Goal: Communication & Community: Answer question/provide support

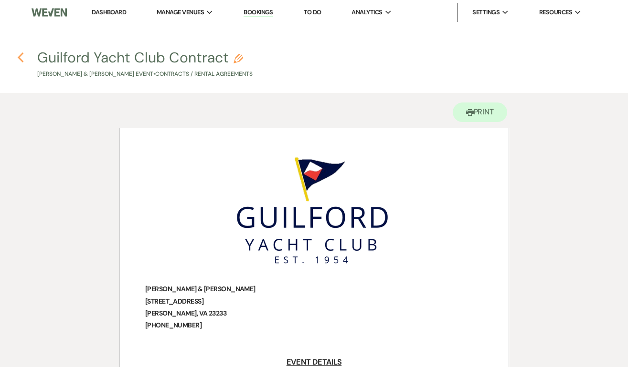
click at [19, 52] on icon "Previous" at bounding box center [20, 57] width 7 height 11
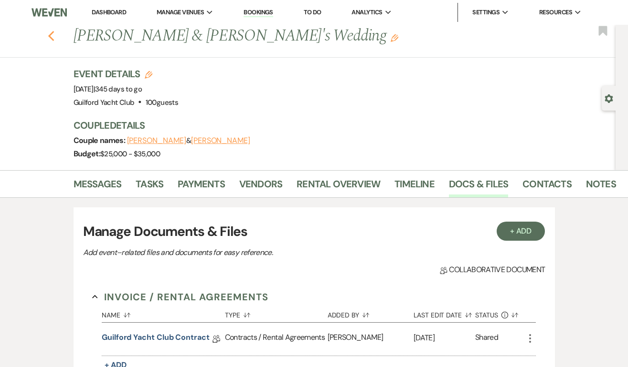
click at [50, 35] on use "button" at bounding box center [51, 36] width 6 height 10
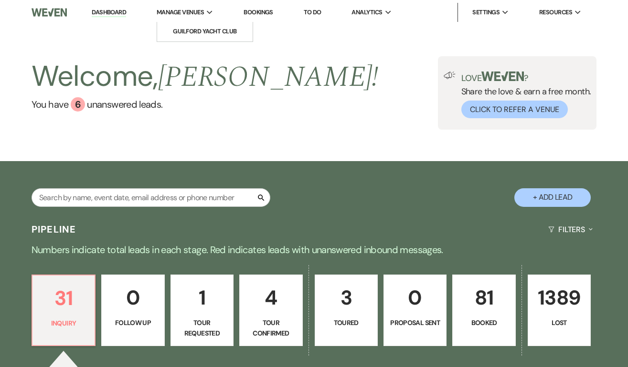
click at [204, 11] on span "Manage Venues" at bounding box center [180, 13] width 47 height 10
click at [211, 32] on li "Guilford Yacht Club" at bounding box center [205, 32] width 86 height 10
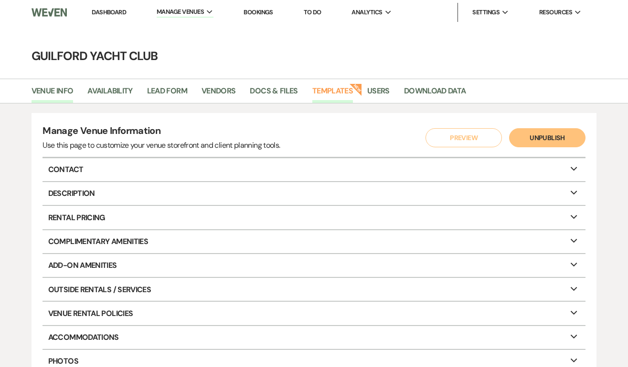
click at [344, 96] on link "Templates" at bounding box center [332, 94] width 41 height 18
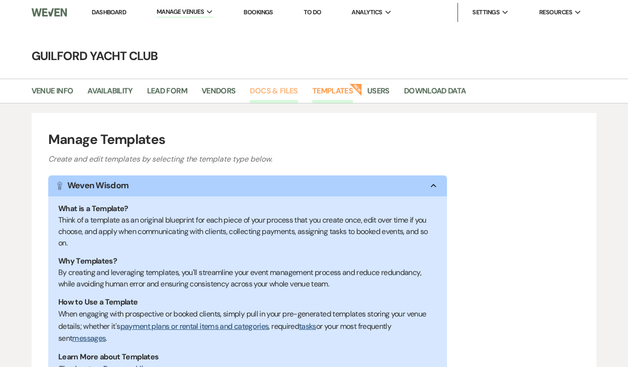
click at [259, 90] on link "Docs & Files" at bounding box center [274, 94] width 48 height 18
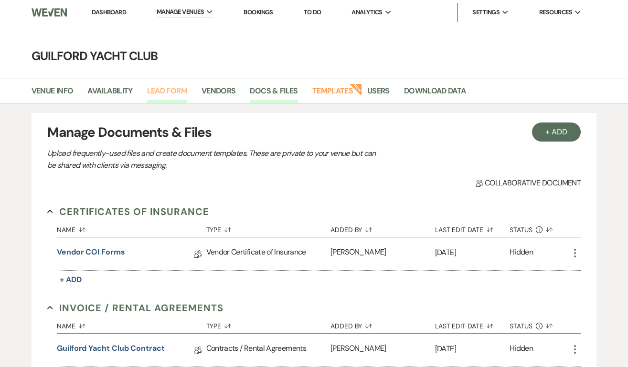
click at [170, 85] on link "Lead Form" at bounding box center [167, 94] width 40 height 18
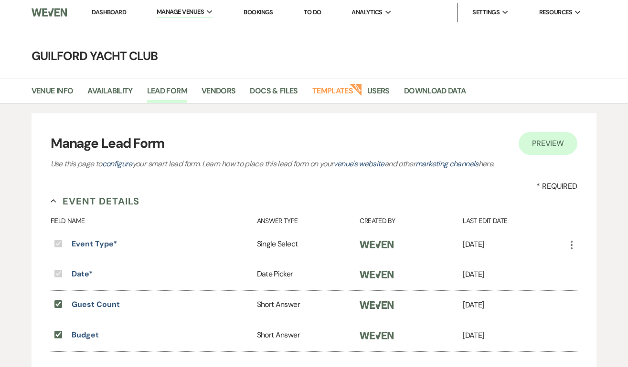
click at [101, 10] on link "Dashboard" at bounding box center [109, 12] width 34 height 8
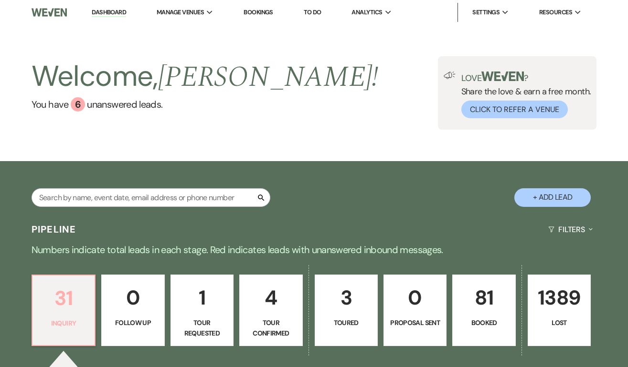
click at [62, 329] on link "31 Inquiry" at bounding box center [63, 311] width 64 height 72
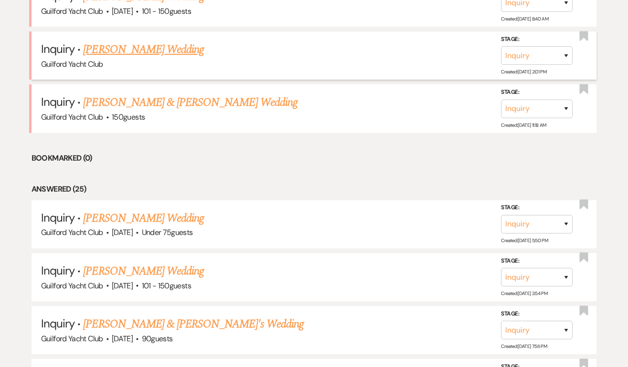
scroll to position [624, 0]
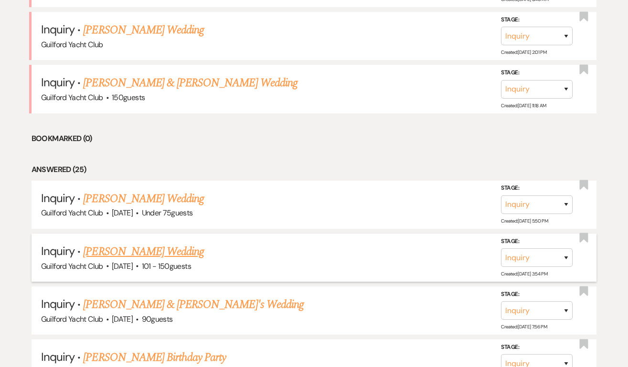
click at [134, 249] on link "[PERSON_NAME] Wedding" at bounding box center [143, 251] width 121 height 17
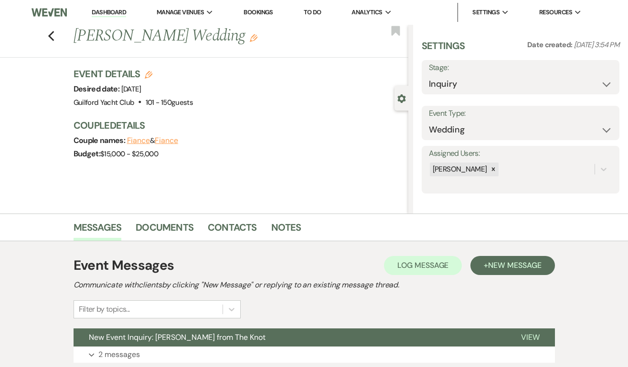
select select "2"
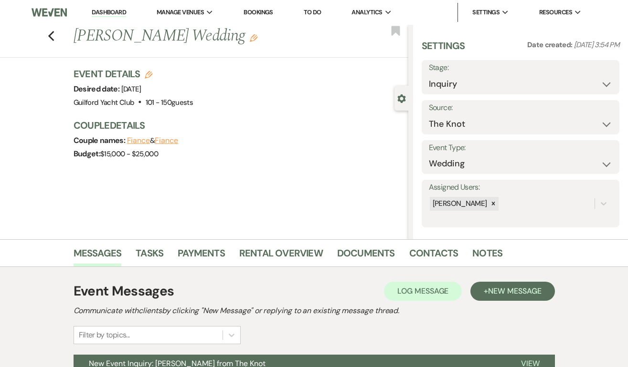
scroll to position [97, 0]
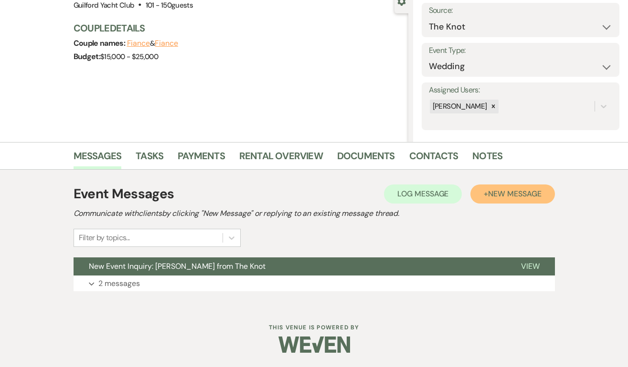
click at [494, 193] on span "New Message" at bounding box center [514, 194] width 53 height 10
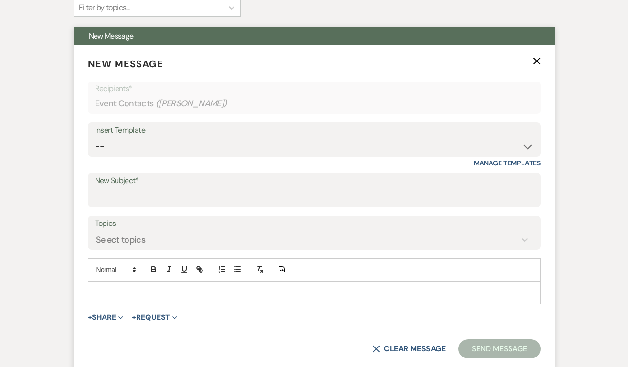
scroll to position [387, 0]
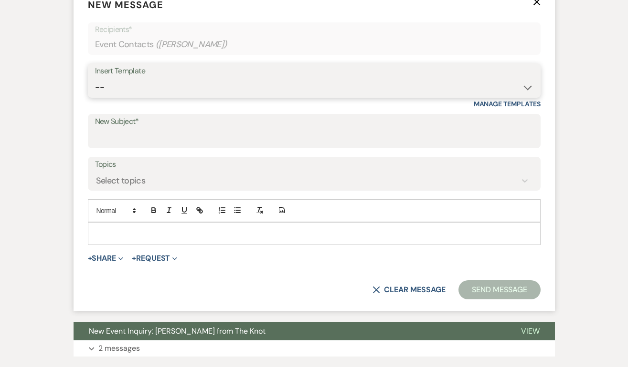
click at [158, 88] on select "-- Weven Planning Portal Introduction (Booked Events) Initial Inquiry Response …" at bounding box center [314, 87] width 438 height 19
select select "5833"
click at [95, 78] on select "-- Weven Planning Portal Introduction (Booked Events) Initial Inquiry Response …" at bounding box center [314, 87] width 438 height 19
type input "Vendor COI forms"
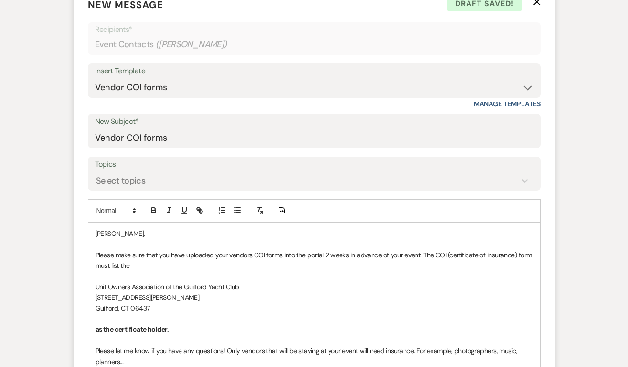
drag, startPoint x: 171, startPoint y: 332, endPoint x: 420, endPoint y: 257, distance: 259.1
click at [420, 257] on div "[PERSON_NAME], Please make sure that you have uploaded your vendors COI forms i…" at bounding box center [313, 325] width 451 height 204
copy div "The COI (certificate of insurance) form must list the Unit Owners Association o…"
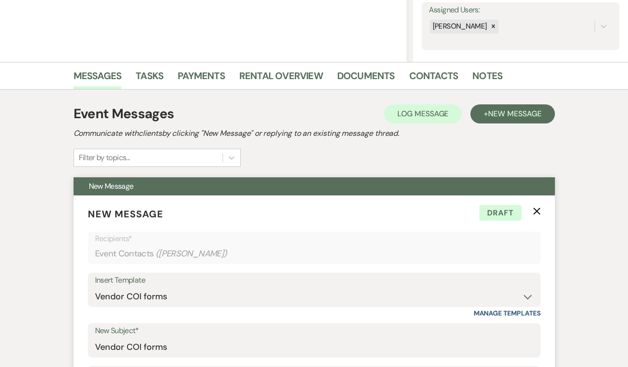
scroll to position [0, 0]
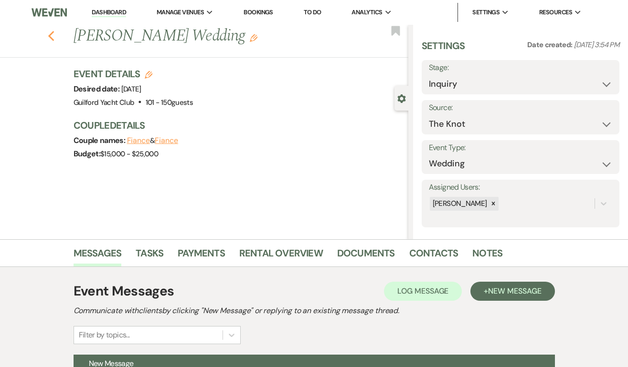
click at [48, 33] on icon "Previous" at bounding box center [51, 36] width 7 height 11
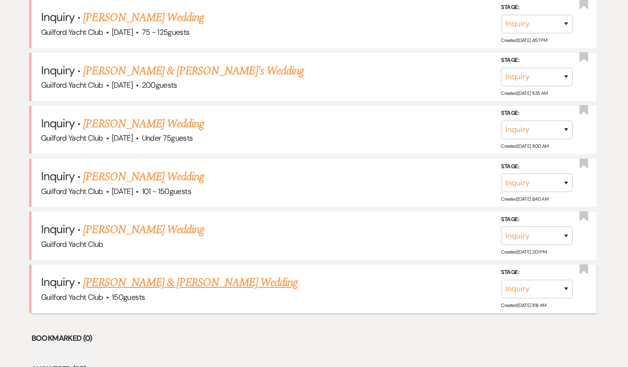
scroll to position [423, 0]
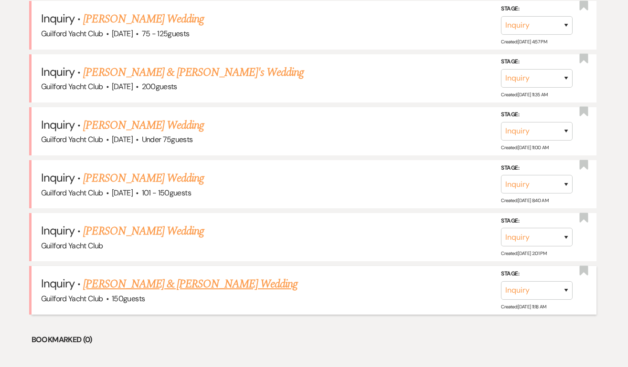
click at [153, 285] on link "[PERSON_NAME] & [PERSON_NAME] Wedding" at bounding box center [190, 284] width 214 height 17
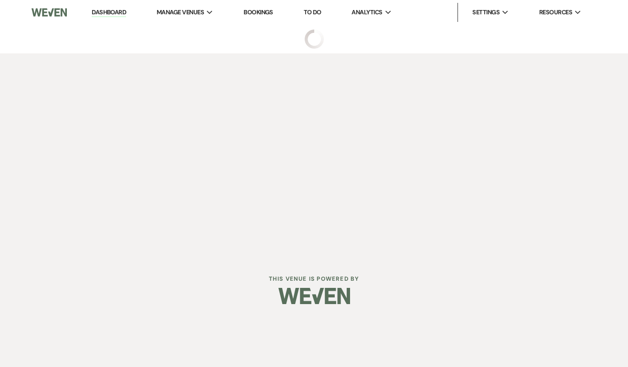
select select "5"
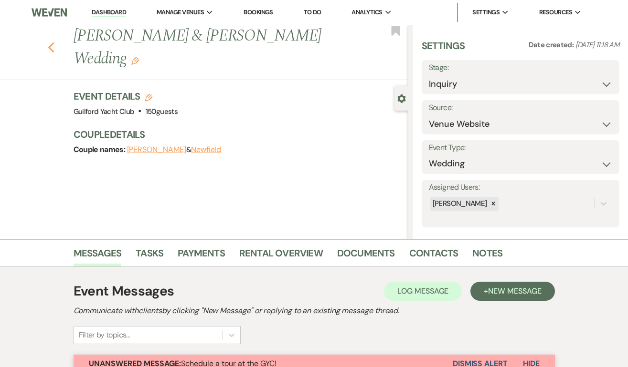
click at [49, 46] on use "button" at bounding box center [51, 47] width 6 height 10
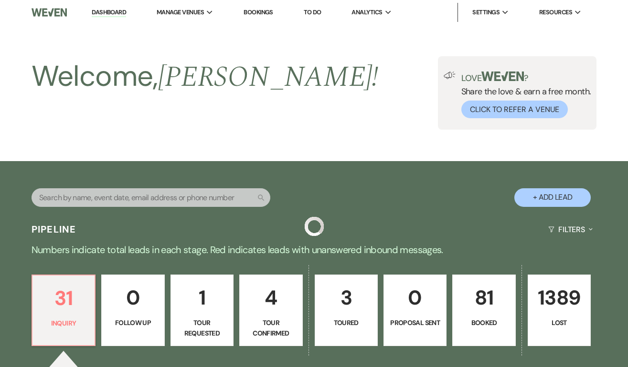
scroll to position [423, 0]
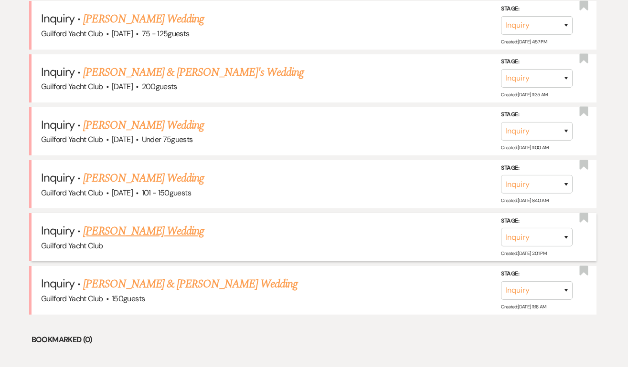
click at [146, 228] on link "[PERSON_NAME] Wedding" at bounding box center [143, 231] width 121 height 17
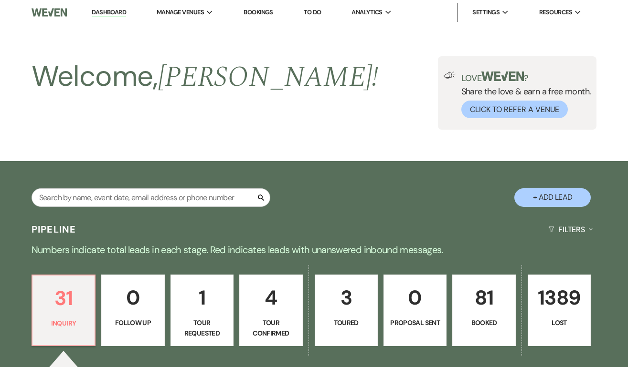
select select "22"
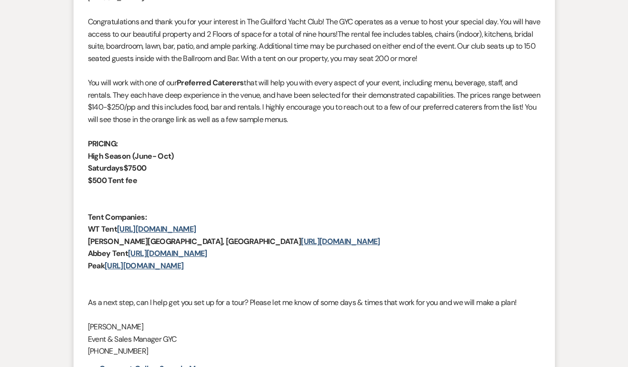
scroll to position [650, 0]
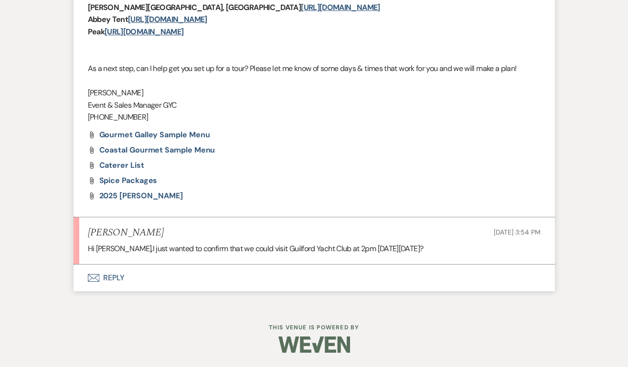
click at [116, 279] on button "Envelope Reply" at bounding box center [313, 278] width 481 height 27
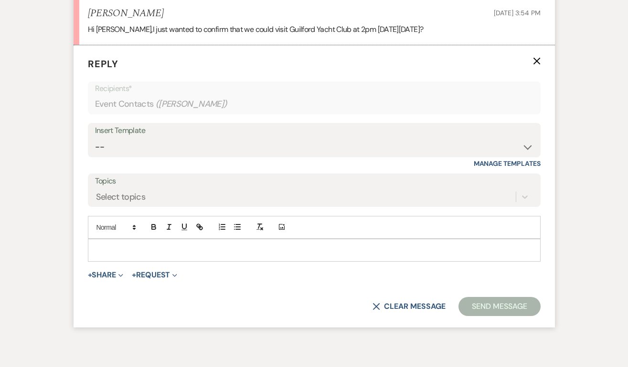
scroll to position [872, 0]
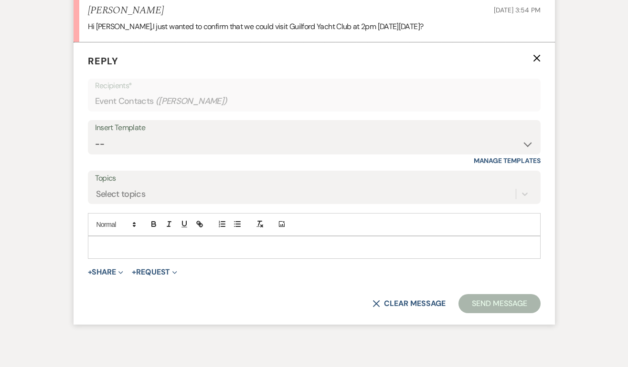
click at [113, 250] on p at bounding box center [313, 247] width 437 height 10
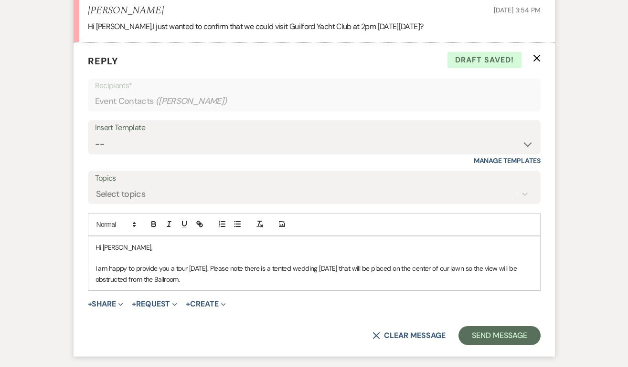
click at [239, 281] on p "I am happy to provide you a tour [DATE]. Please note there is a tented wedding …" at bounding box center [313, 273] width 437 height 21
click at [228, 280] on p "I am happy to provide you a tour [DATE]. Please note there is a tented wedding …" at bounding box center [313, 273] width 437 height 21
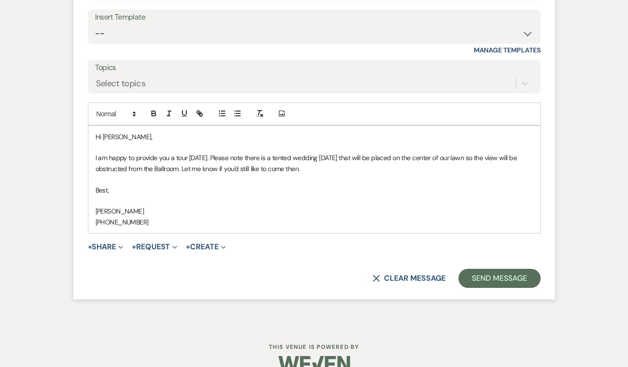
scroll to position [984, 0]
click at [513, 276] on button "Send Message" at bounding box center [499, 278] width 82 height 19
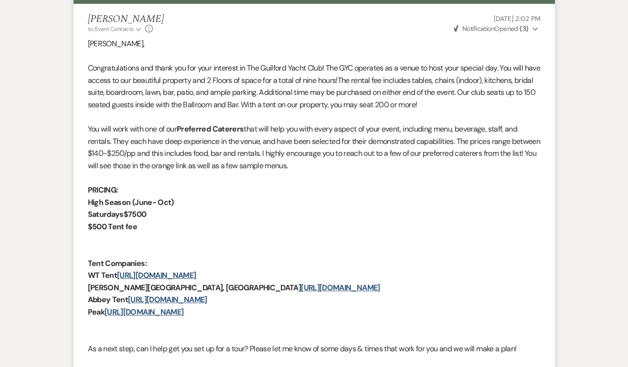
scroll to position [0, 0]
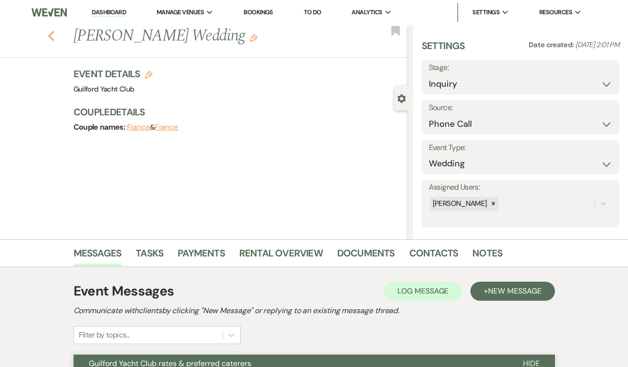
click at [52, 33] on use "button" at bounding box center [51, 36] width 6 height 10
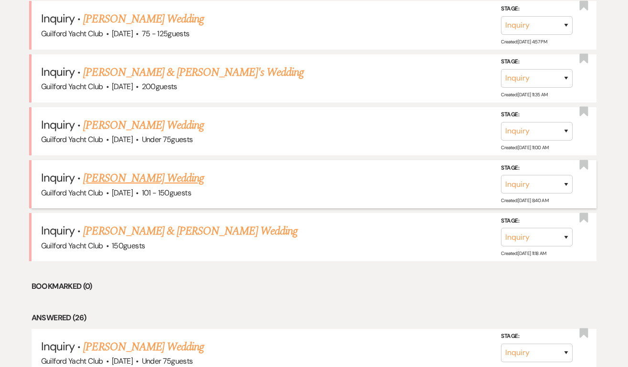
click at [118, 178] on link "[PERSON_NAME] Wedding" at bounding box center [143, 178] width 121 height 17
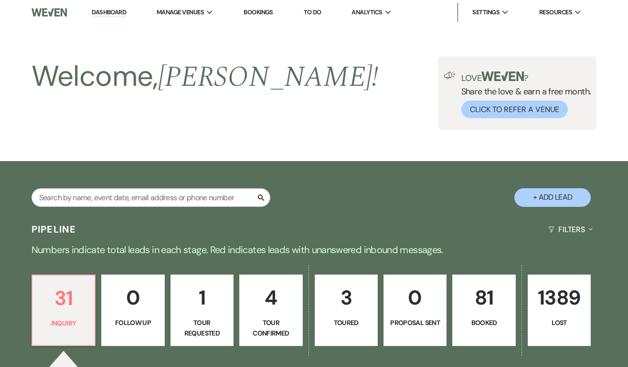
select select "2"
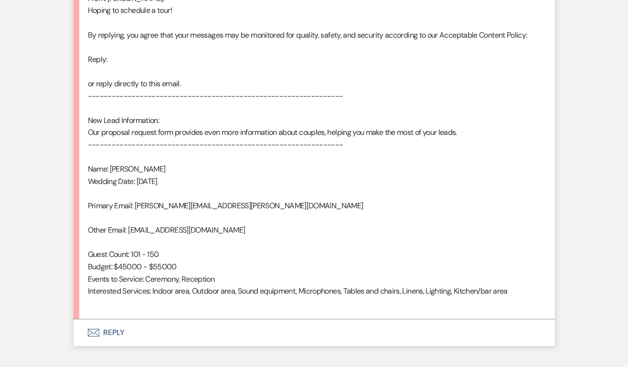
scroll to position [595, 0]
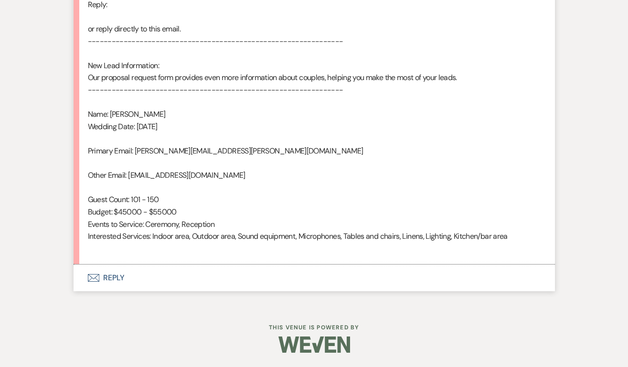
click at [116, 278] on button "Envelope Reply" at bounding box center [313, 278] width 481 height 27
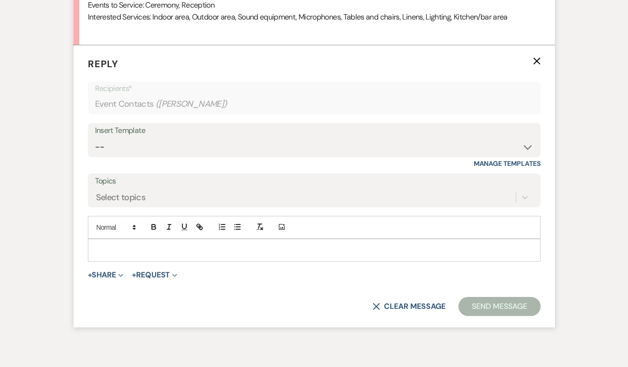
scroll to position [818, 0]
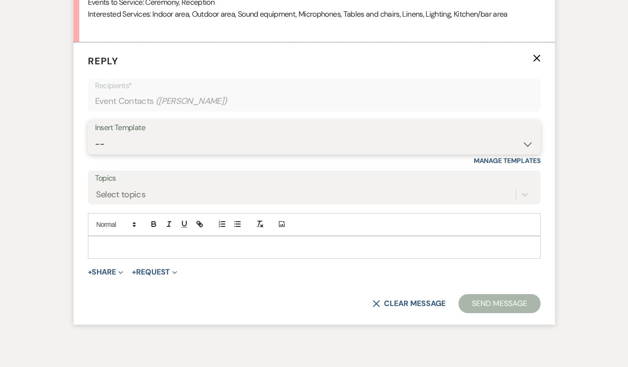
click at [131, 143] on select "-- Weven Planning Portal Introduction (Booked Events) Initial Inquiry Response …" at bounding box center [314, 144] width 438 height 19
select select "2020"
click at [95, 135] on select "-- Weven Planning Portal Introduction (Booked Events) Initial Inquiry Response …" at bounding box center [314, 144] width 438 height 19
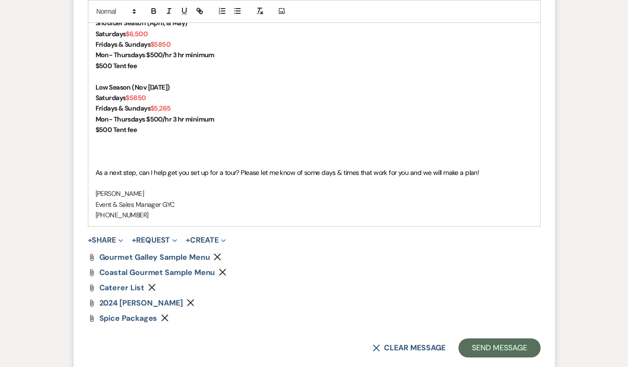
scroll to position [1289, 0]
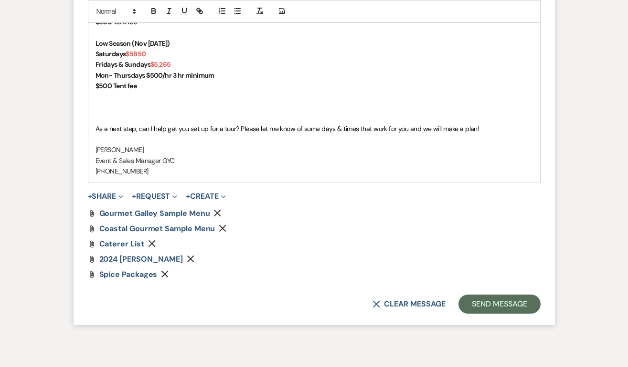
click at [194, 260] on use "button" at bounding box center [190, 259] width 7 height 7
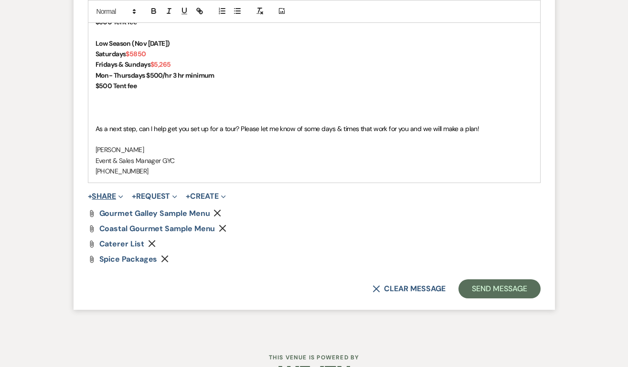
click at [105, 193] on button "+ Share Expand" at bounding box center [106, 197] width 36 height 8
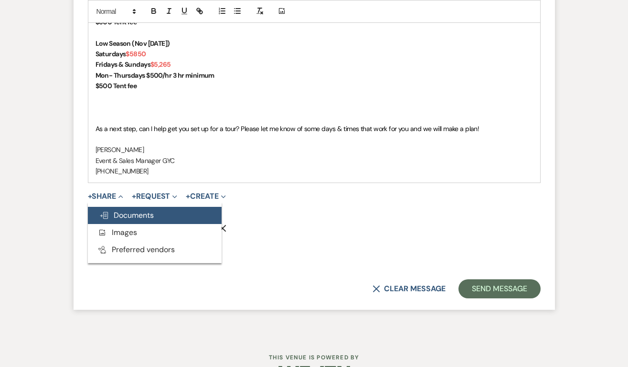
click at [160, 219] on button "Doc Upload Documents" at bounding box center [155, 215] width 134 height 17
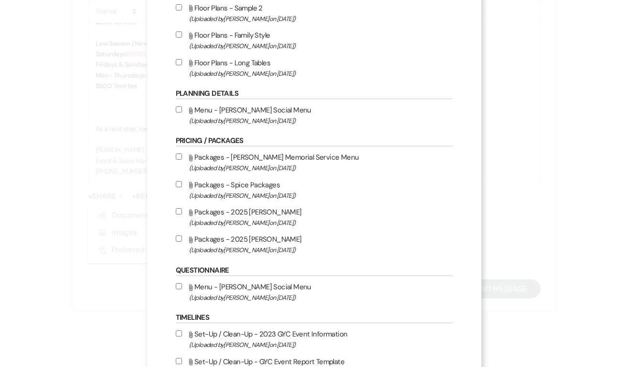
scroll to position [286, 0]
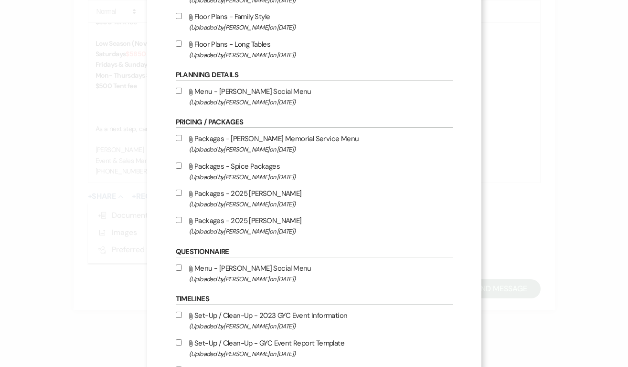
click at [183, 224] on label "Attach File Packages - 2025 [PERSON_NAME] (Uploaded by [PERSON_NAME] on [DATE] )" at bounding box center [314, 226] width 277 height 22
click at [182, 223] on input "Attach File Packages - 2025 [PERSON_NAME] (Uploaded by [PERSON_NAME] on [DATE] )" at bounding box center [179, 220] width 6 height 6
checkbox input "true"
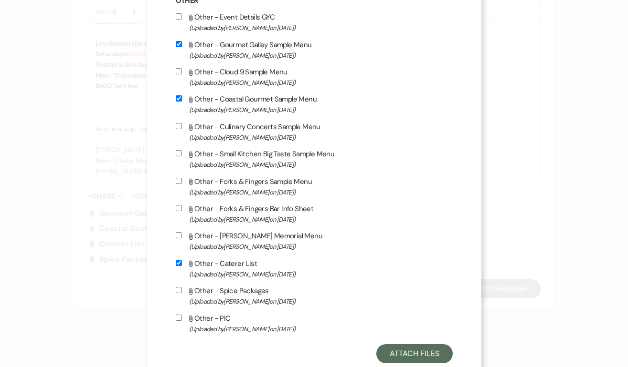
scroll to position [774, 0]
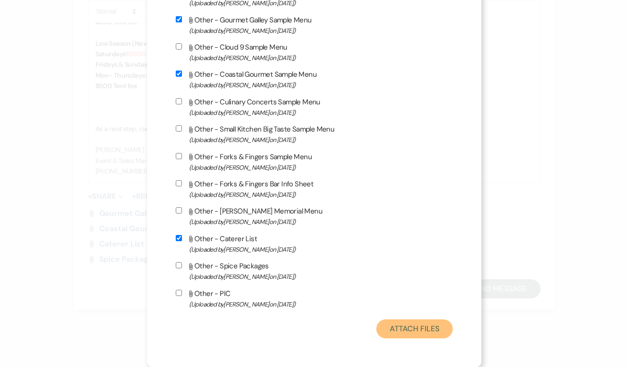
click at [422, 330] on button "Attach Files" at bounding box center [414, 329] width 76 height 19
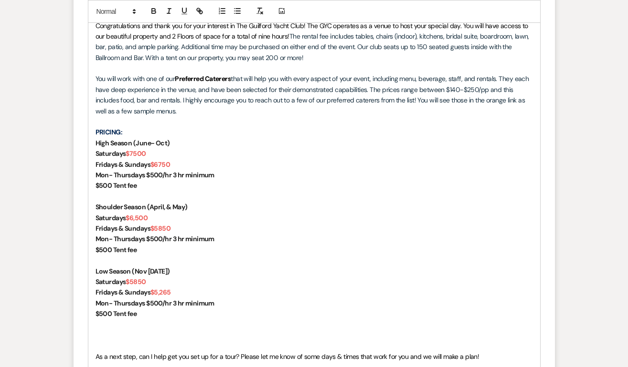
scroll to position [1061, 0]
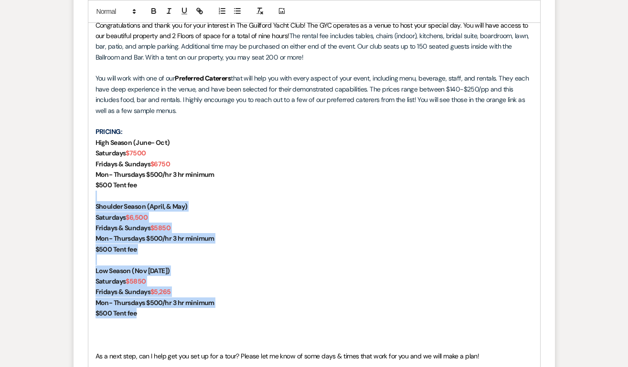
drag, startPoint x: 143, startPoint y: 314, endPoint x: 72, endPoint y: 192, distance: 140.3
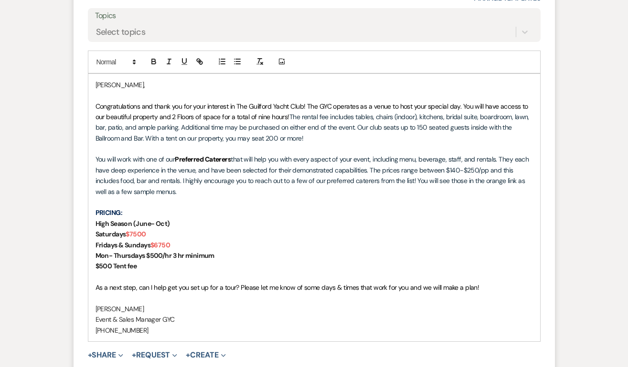
scroll to position [1184, 0]
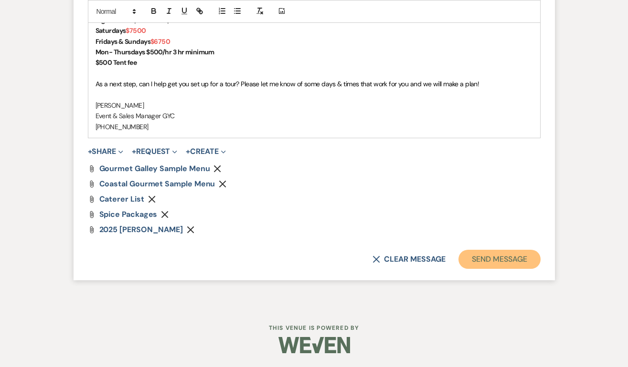
click at [487, 259] on button "Send Message" at bounding box center [499, 259] width 82 height 19
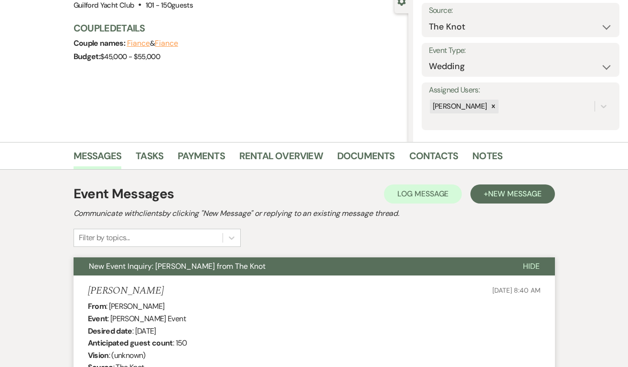
scroll to position [0, 0]
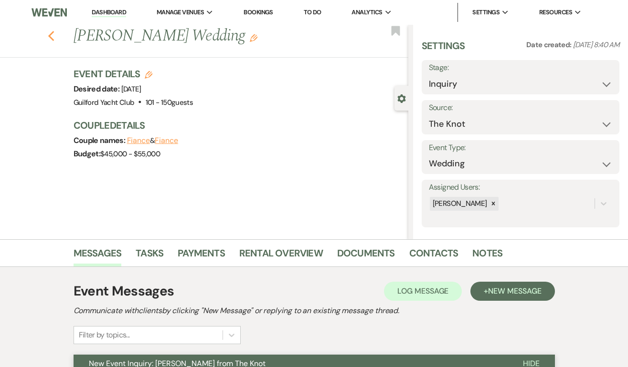
click at [50, 36] on use "button" at bounding box center [51, 36] width 6 height 10
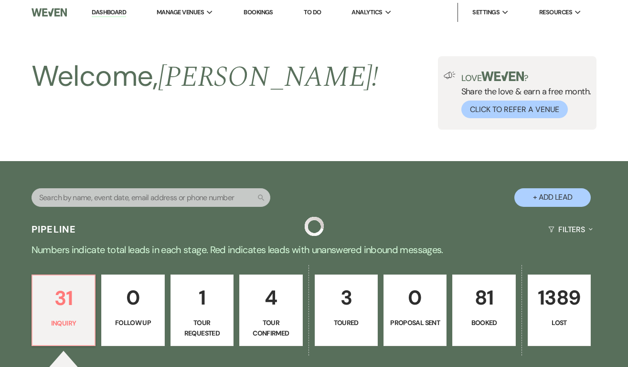
scroll to position [423, 0]
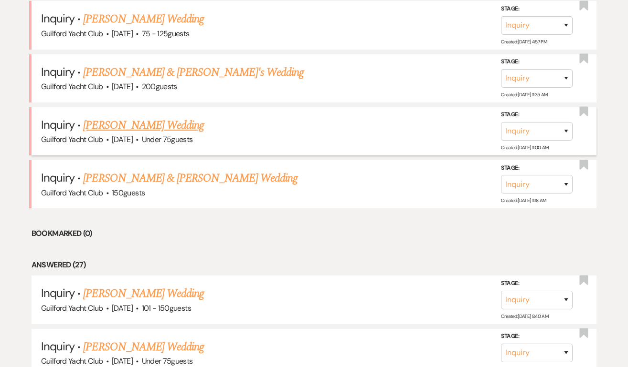
click at [153, 127] on link "[PERSON_NAME] Wedding" at bounding box center [143, 125] width 121 height 17
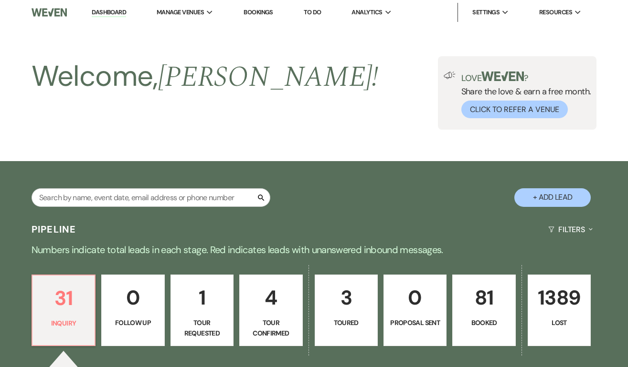
select select "3"
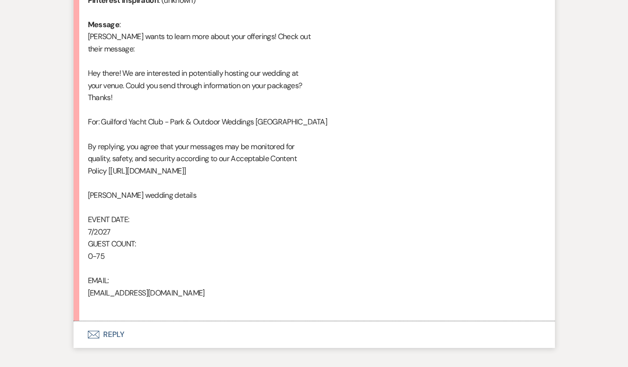
scroll to position [546, 0]
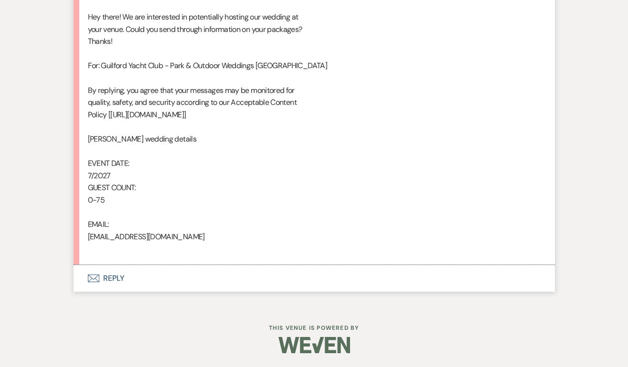
click at [113, 277] on button "Envelope Reply" at bounding box center [313, 278] width 481 height 27
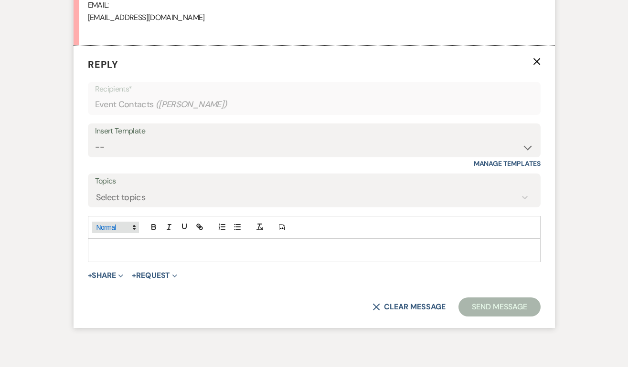
scroll to position [769, 0]
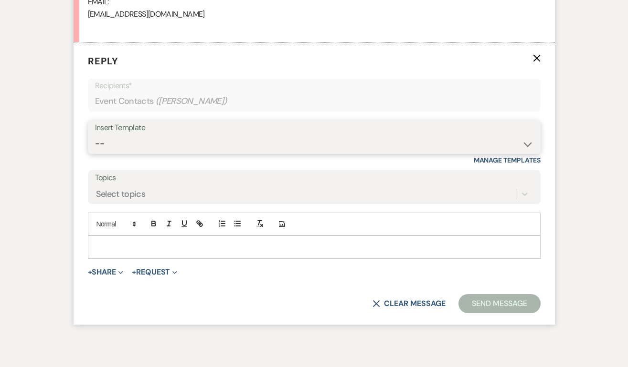
click at [115, 145] on select "-- Weven Planning Portal Introduction (Booked Events) Initial Inquiry Response …" at bounding box center [314, 144] width 438 height 19
select select "2020"
click at [95, 135] on select "-- Weven Planning Portal Introduction (Booked Events) Initial Inquiry Response …" at bounding box center [314, 144] width 438 height 19
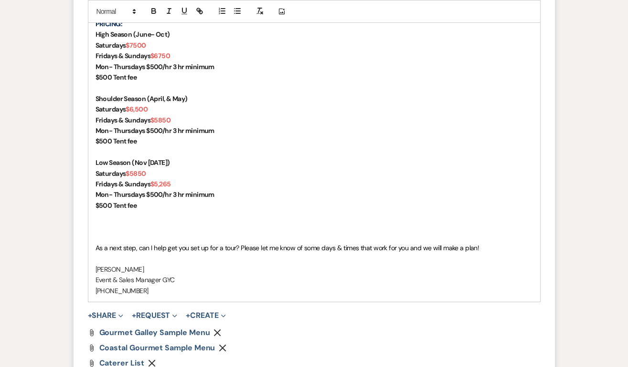
scroll to position [1285, 0]
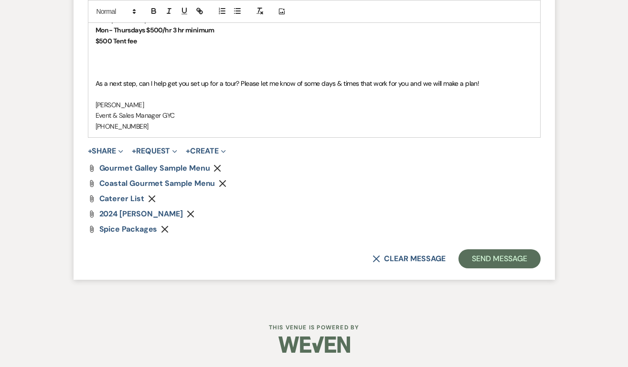
click at [194, 215] on use "button" at bounding box center [190, 214] width 7 height 7
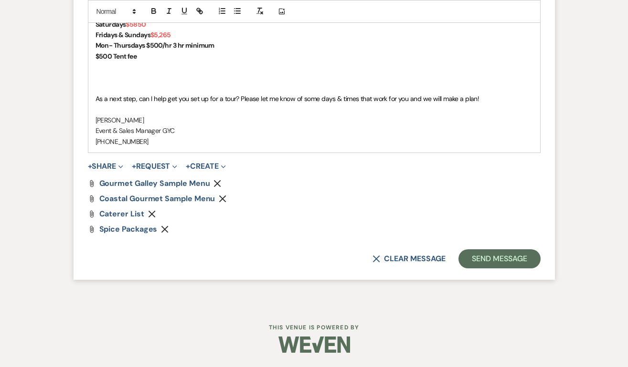
scroll to position [1270, 0]
click at [112, 168] on button "+ Share Expand" at bounding box center [106, 167] width 36 height 8
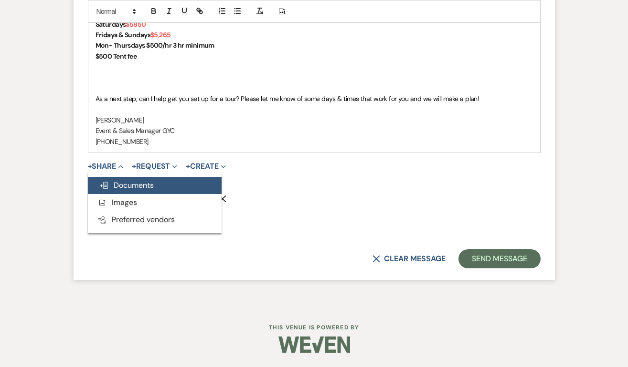
click at [115, 189] on span "Doc Upload Documents" at bounding box center [126, 185] width 54 height 10
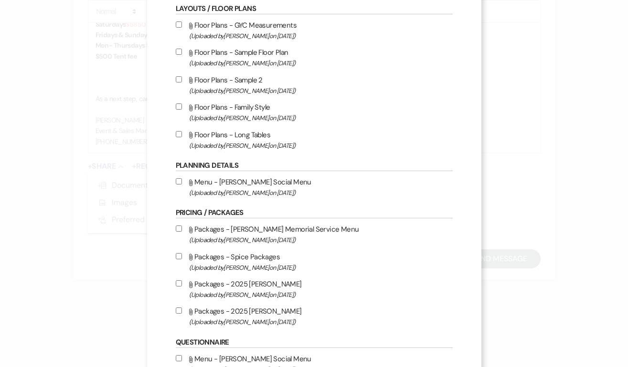
scroll to position [199, 0]
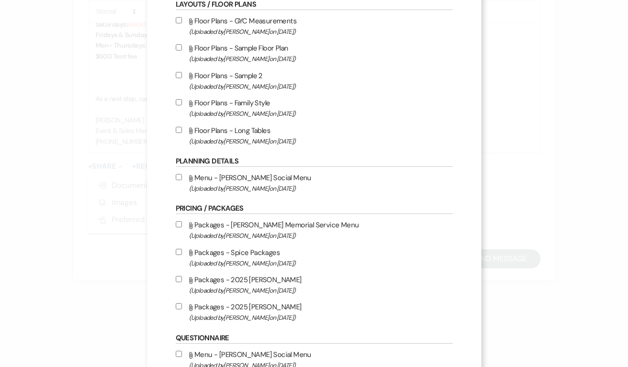
click at [177, 305] on label "Attach File Packages - 2025 [PERSON_NAME] (Uploaded by [PERSON_NAME] on [DATE] )" at bounding box center [314, 312] width 277 height 22
click at [177, 305] on input "Attach File Packages - 2025 [PERSON_NAME] (Uploaded by [PERSON_NAME] on [DATE] )" at bounding box center [179, 307] width 6 height 6
checkbox input "true"
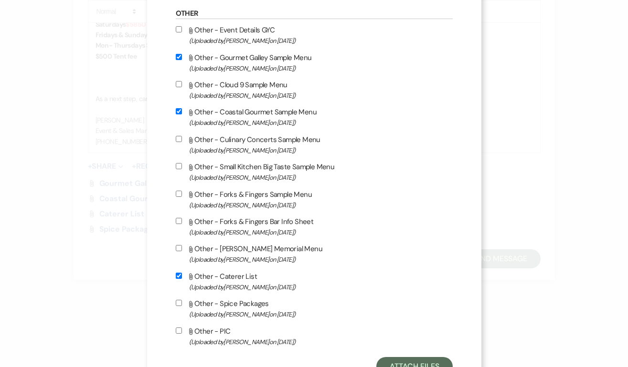
scroll to position [774, 0]
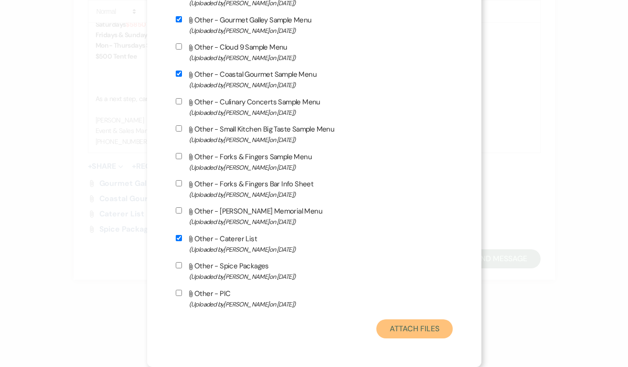
click at [418, 331] on button "Attach Files" at bounding box center [414, 329] width 76 height 19
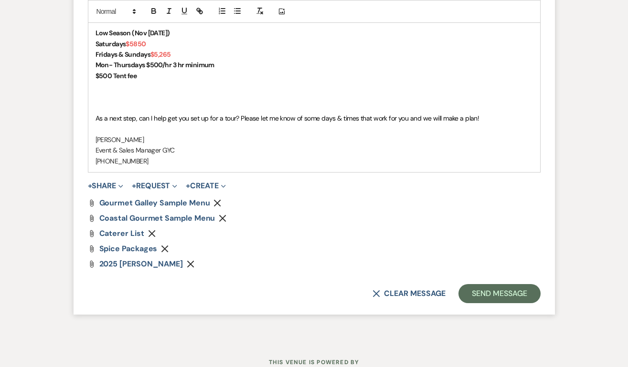
scroll to position [1255, 0]
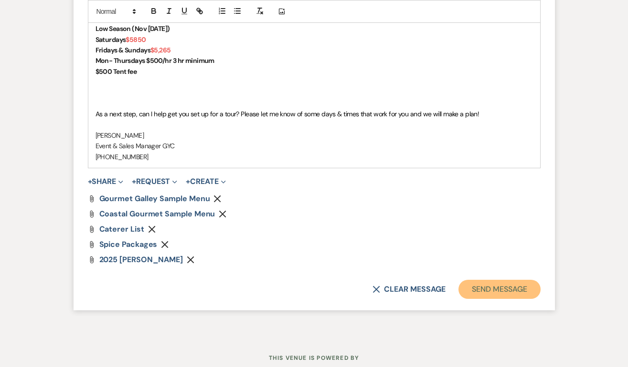
click at [498, 296] on button "Send Message" at bounding box center [499, 289] width 82 height 19
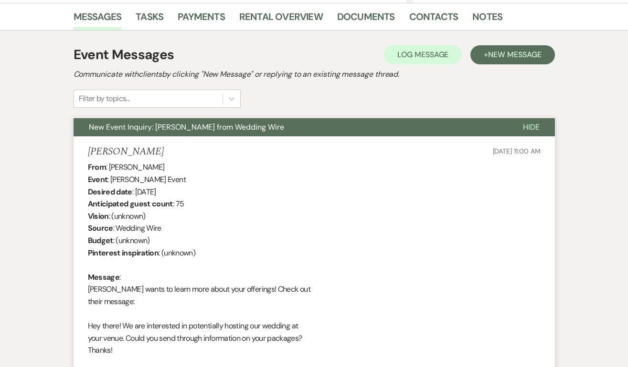
scroll to position [0, 0]
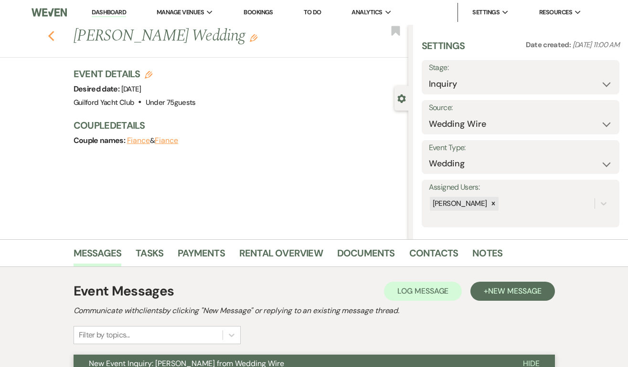
click at [50, 31] on icon "Previous" at bounding box center [51, 36] width 7 height 11
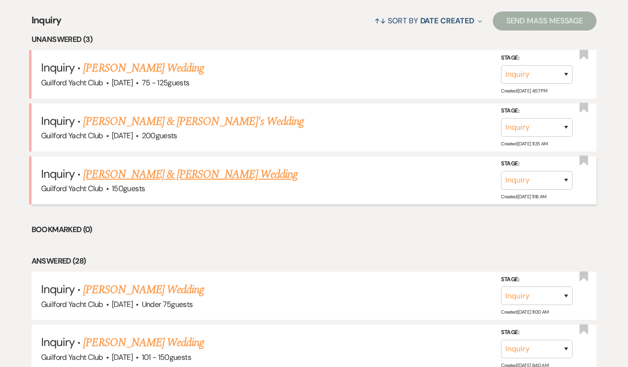
scroll to position [374, 0]
click at [136, 63] on link "[PERSON_NAME] Wedding" at bounding box center [143, 67] width 121 height 17
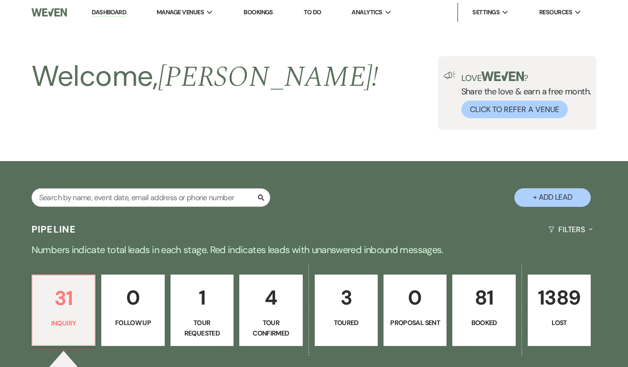
select select "3"
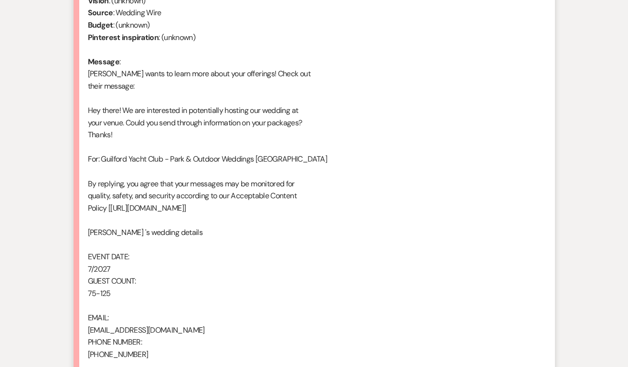
scroll to position [571, 0]
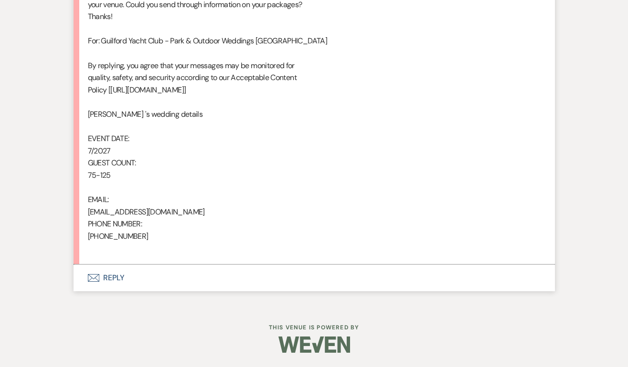
click at [115, 280] on button "Envelope Reply" at bounding box center [313, 278] width 481 height 27
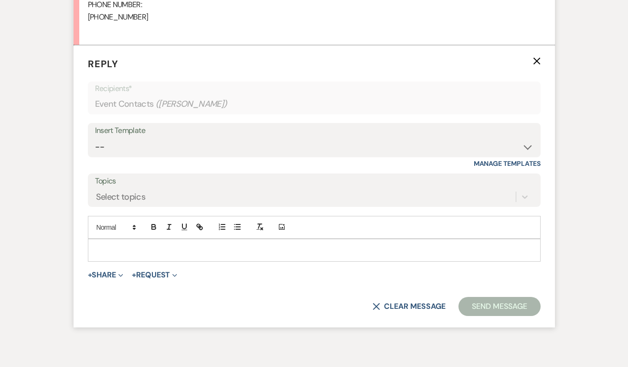
scroll to position [793, 0]
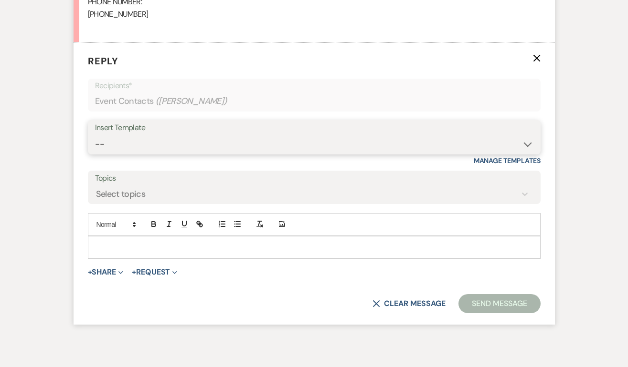
click at [162, 136] on select "-- Weven Planning Portal Introduction (Booked Events) Initial Inquiry Response …" at bounding box center [314, 144] width 438 height 19
select select "2020"
click at [95, 135] on select "-- Weven Planning Portal Introduction (Booked Events) Initial Inquiry Response …" at bounding box center [314, 144] width 438 height 19
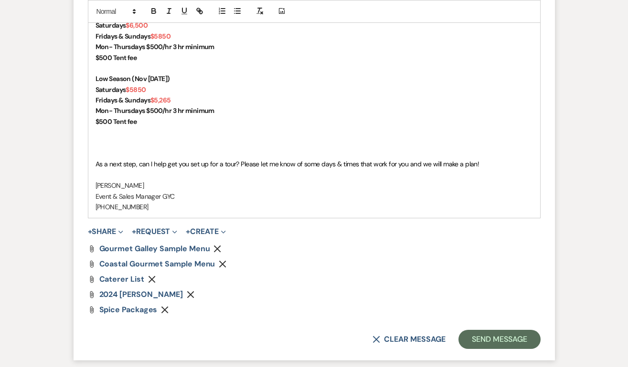
scroll to position [1236, 0]
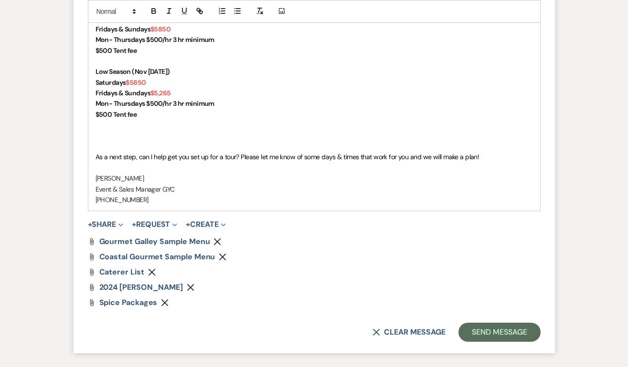
click at [194, 289] on icon "Remove" at bounding box center [191, 288] width 8 height 8
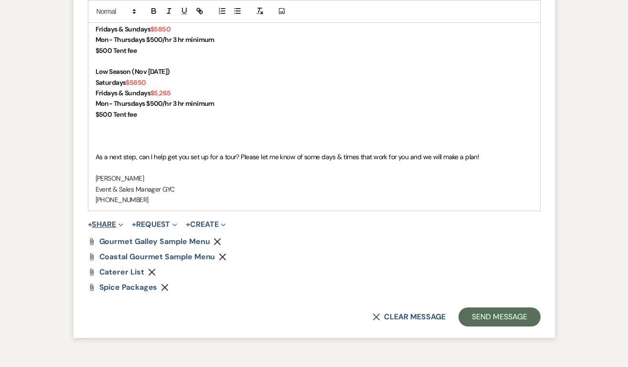
click at [114, 223] on button "+ Share Expand" at bounding box center [106, 225] width 36 height 8
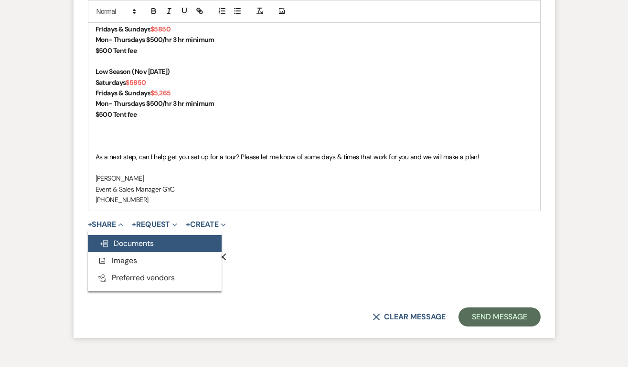
click at [130, 239] on span "Doc Upload Documents" at bounding box center [126, 244] width 54 height 10
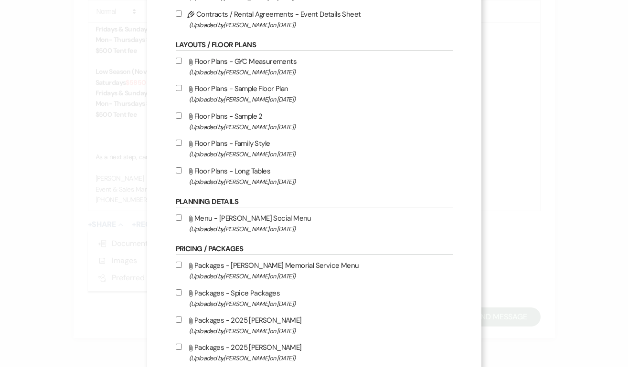
scroll to position [235, 0]
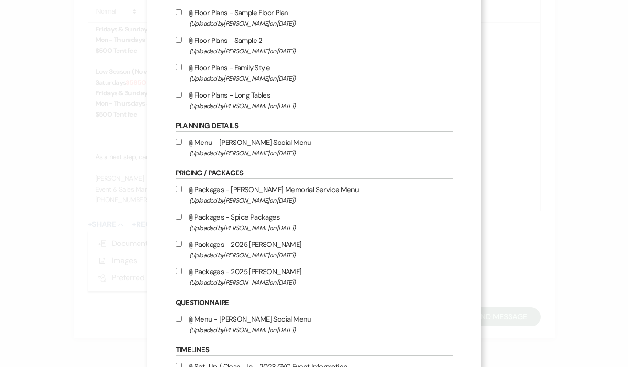
click at [174, 273] on div "X Attach Files Library Files Event Documents Upload File Certificates of Insura…" at bounding box center [314, 332] width 334 height 1134
click at [180, 274] on input "Attach File Packages - 2025 [PERSON_NAME] (Uploaded by [PERSON_NAME] on [DATE] )" at bounding box center [179, 271] width 6 height 6
checkbox input "true"
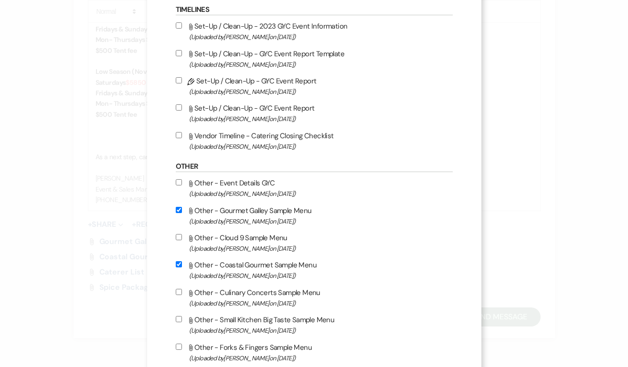
scroll to position [774, 0]
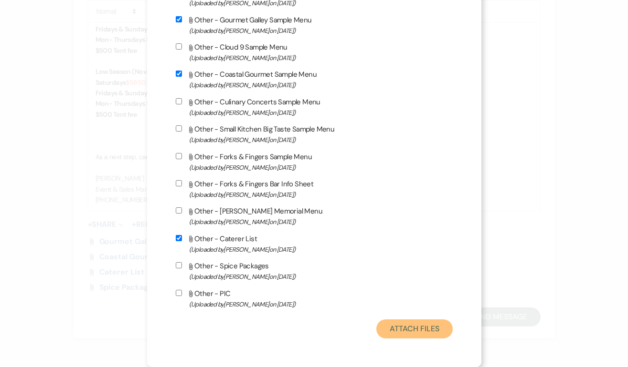
click at [394, 330] on button "Attach Files" at bounding box center [414, 329] width 76 height 19
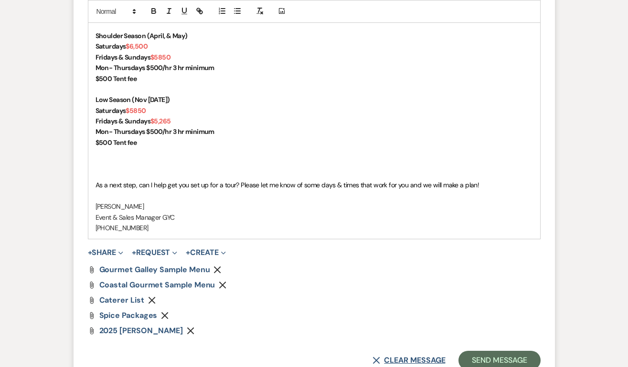
scroll to position [1310, 0]
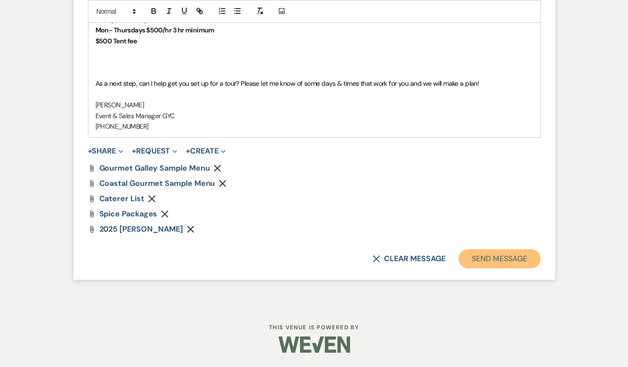
click at [506, 259] on button "Send Message" at bounding box center [499, 259] width 82 height 19
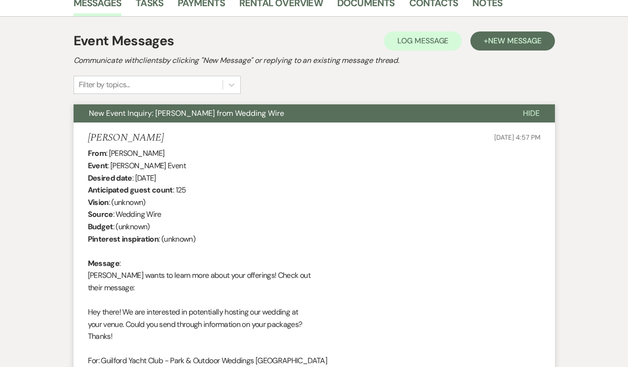
scroll to position [0, 0]
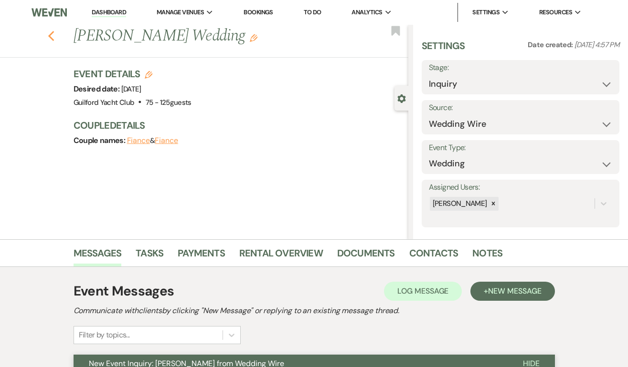
click at [49, 33] on icon "Previous" at bounding box center [51, 36] width 7 height 11
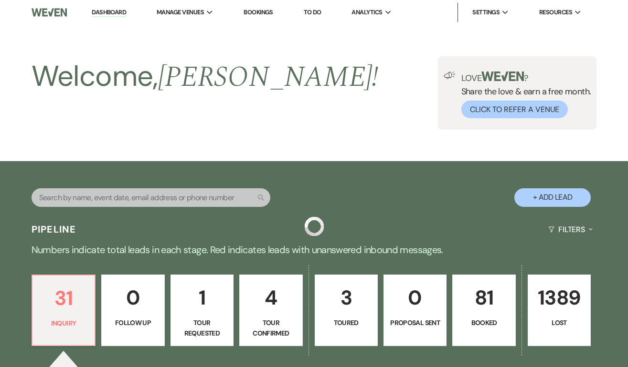
scroll to position [374, 0]
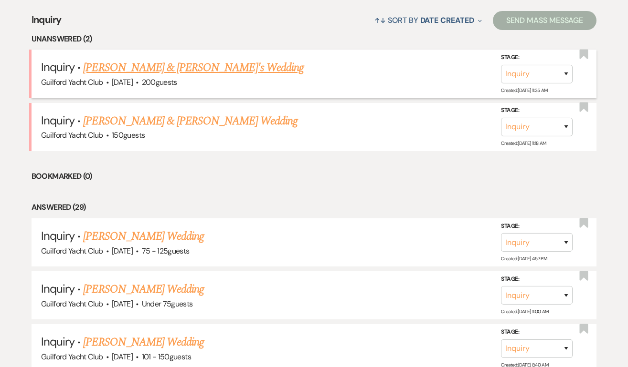
click at [136, 66] on link "[PERSON_NAME] & [PERSON_NAME]'s Wedding" at bounding box center [193, 67] width 220 height 17
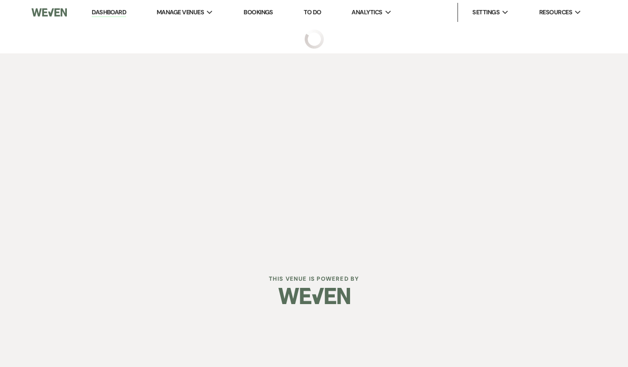
select select "5"
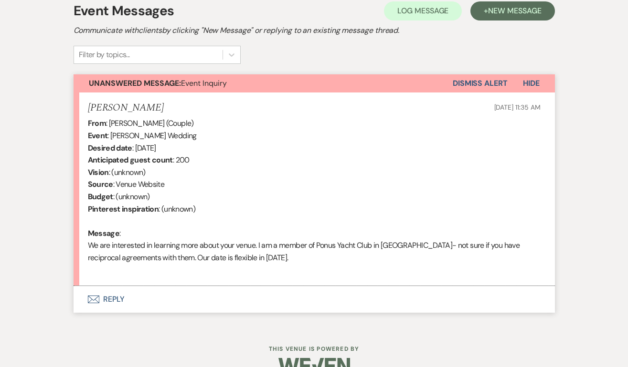
scroll to position [302, 0]
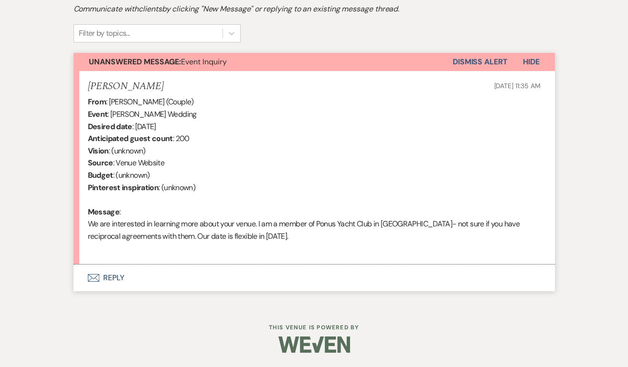
click at [113, 278] on button "Envelope Reply" at bounding box center [313, 278] width 481 height 27
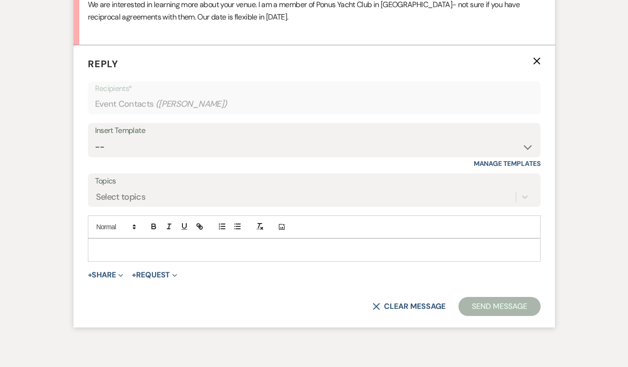
scroll to position [525, 0]
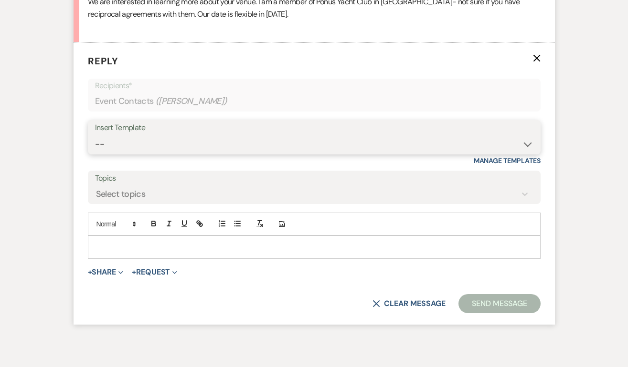
click at [121, 142] on select "-- Weven Planning Portal Introduction (Booked Events) Initial Inquiry Response …" at bounding box center [314, 144] width 438 height 19
select select "2020"
click at [95, 135] on select "-- Weven Planning Portal Introduction (Booked Events) Initial Inquiry Response …" at bounding box center [314, 144] width 438 height 19
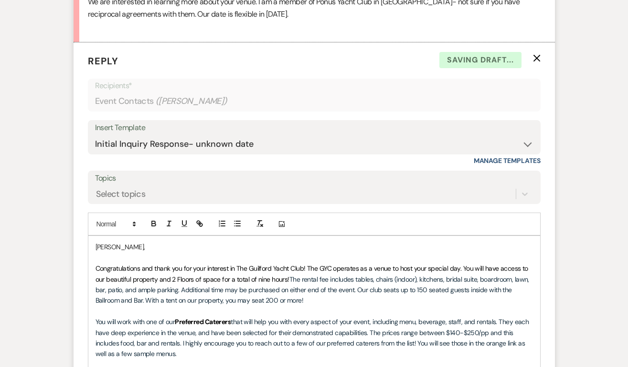
click at [308, 265] on span "Congratulations and thank you for your interest in The Guilford Yacht Club! The…" at bounding box center [312, 273] width 434 height 19
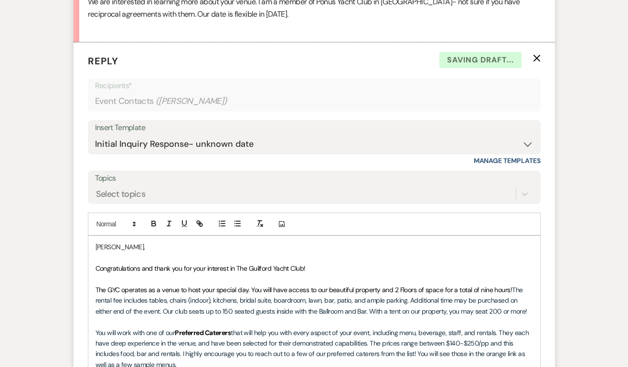
click at [367, 266] on p "Congratulations and thank you for your interest in The Guilford Yacht Club!" at bounding box center [313, 268] width 437 height 10
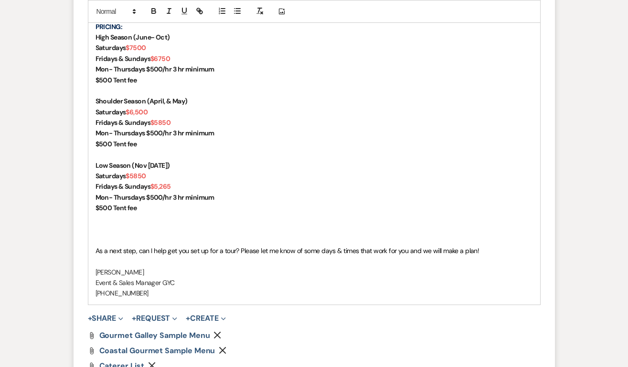
scroll to position [966, 0]
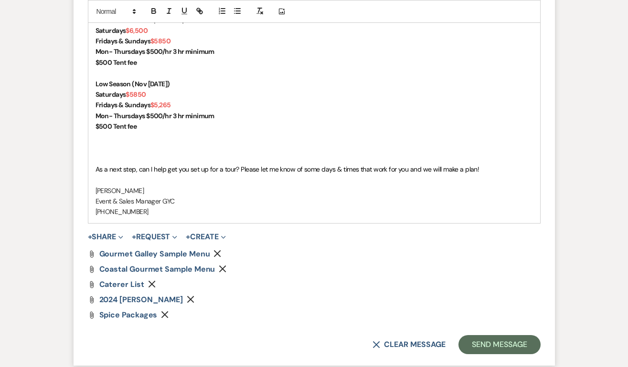
click at [194, 301] on icon "Remove" at bounding box center [191, 300] width 8 height 8
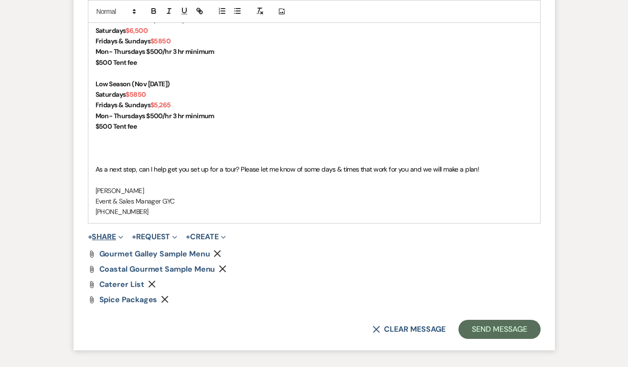
click at [115, 233] on button "+ Share Expand" at bounding box center [106, 237] width 36 height 8
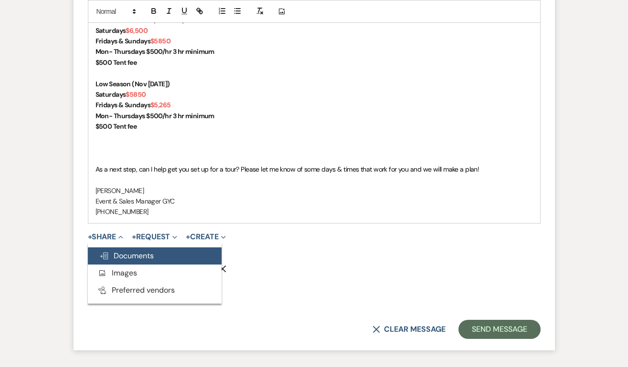
click at [132, 250] on button "Doc Upload Documents" at bounding box center [155, 256] width 134 height 17
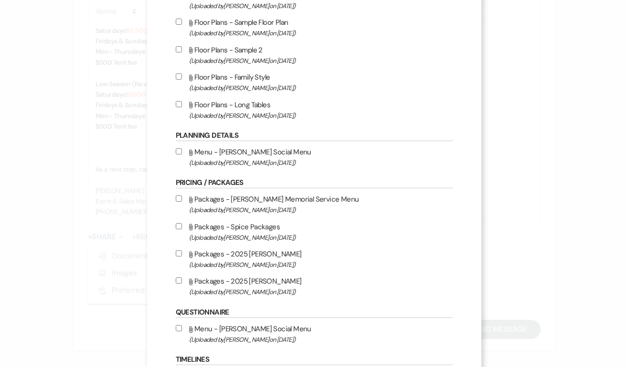
scroll to position [224, 0]
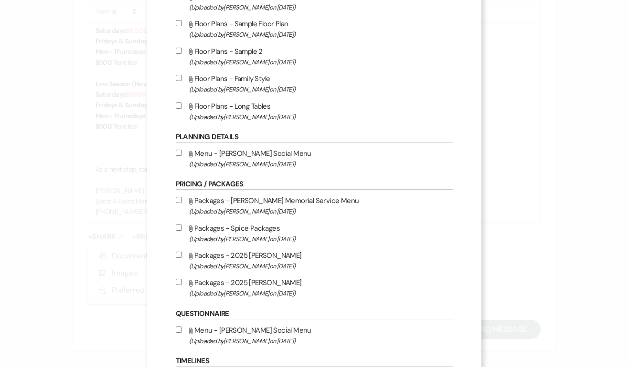
click at [178, 284] on input "Attach File Packages - 2025 [PERSON_NAME] (Uploaded by [PERSON_NAME] on [DATE] )" at bounding box center [179, 282] width 6 height 6
checkbox input "true"
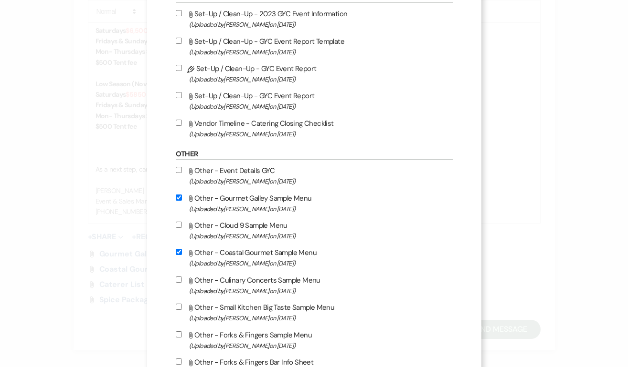
scroll to position [774, 0]
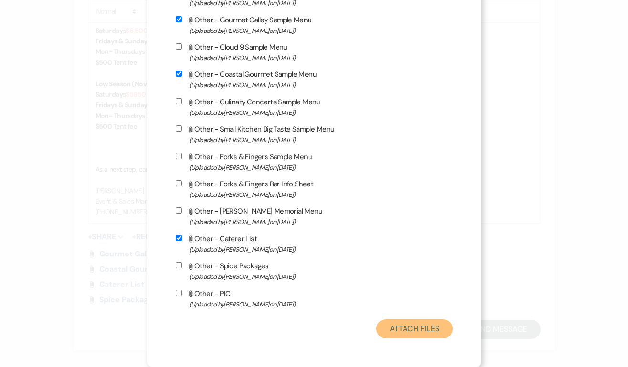
click at [399, 326] on button "Attach Files" at bounding box center [414, 329] width 76 height 19
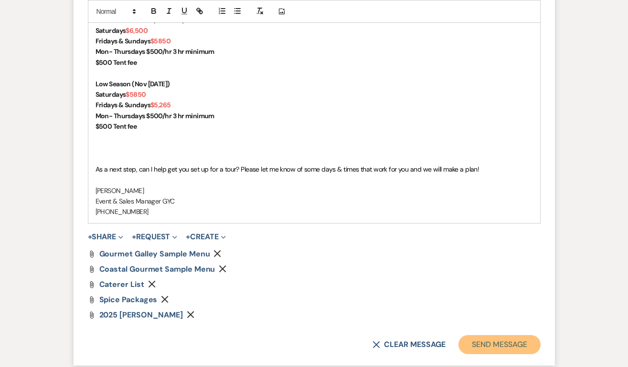
click at [493, 339] on button "Send Message" at bounding box center [499, 345] width 82 height 19
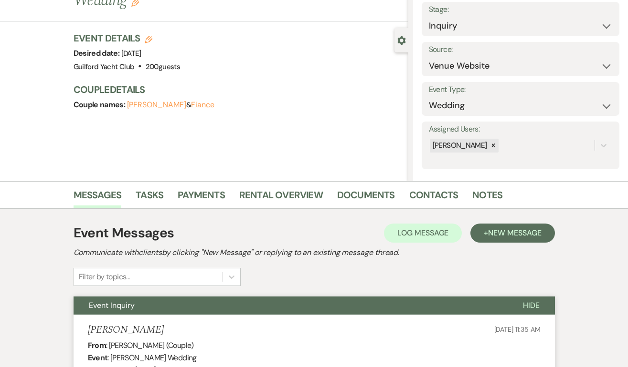
scroll to position [0, 0]
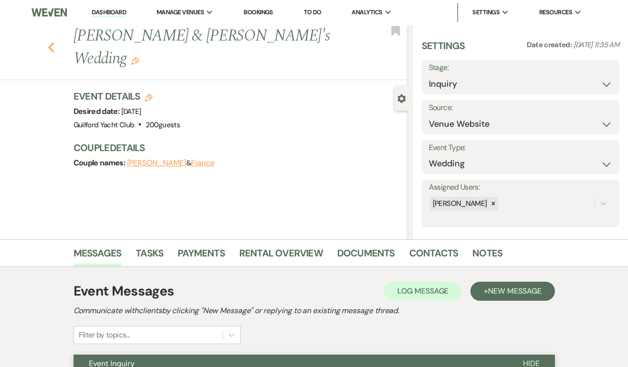
click at [52, 42] on use "button" at bounding box center [51, 47] width 6 height 10
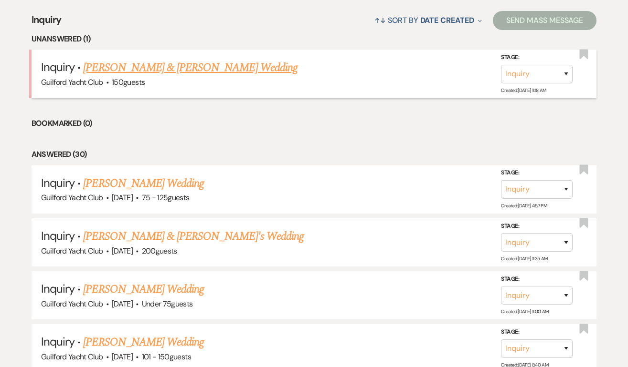
click at [125, 71] on link "[PERSON_NAME] & [PERSON_NAME] Wedding" at bounding box center [190, 67] width 214 height 17
select select "5"
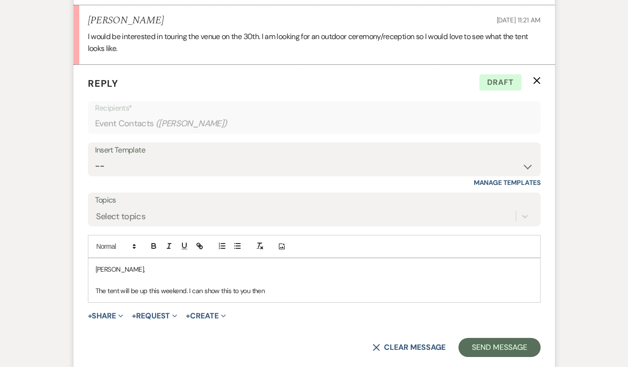
scroll to position [919, 0]
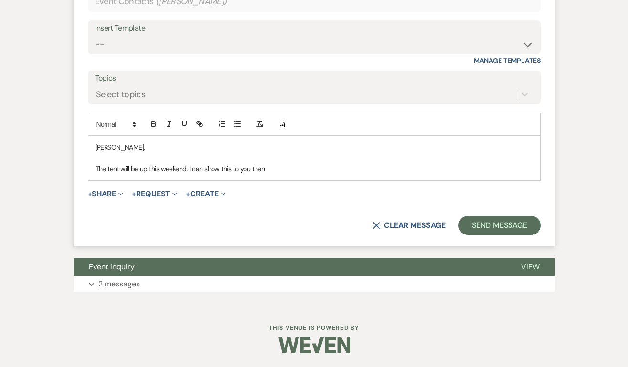
click at [277, 169] on p "The tent will be up this weekend. I can show this to you then" at bounding box center [313, 169] width 437 height 10
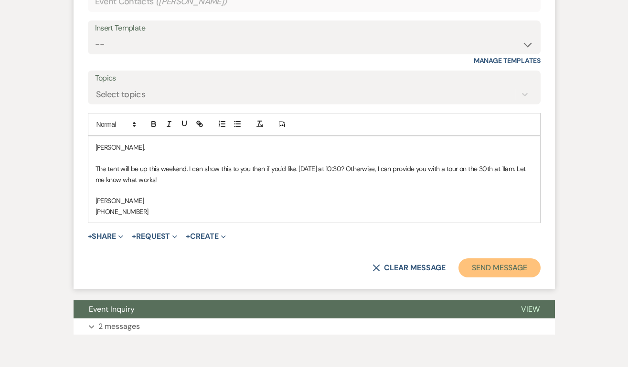
click at [486, 267] on button "Send Message" at bounding box center [499, 268] width 82 height 19
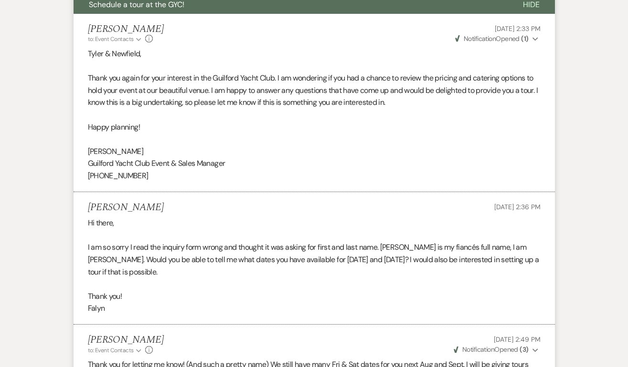
scroll to position [0, 0]
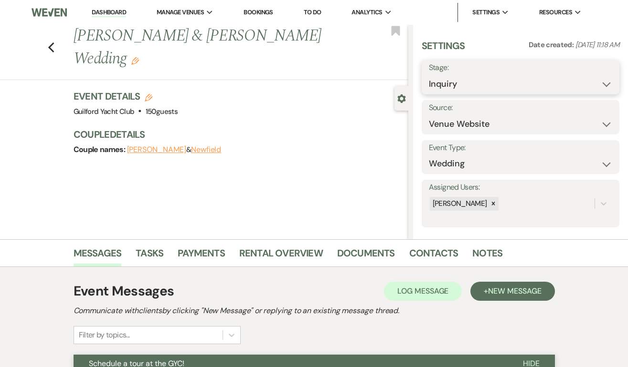
click at [442, 82] on select "Inquiry Follow Up Tour Requested Tour Confirmed Toured Proposal Sent Booked Lost" at bounding box center [520, 84] width 183 height 19
select select "2"
click at [429, 75] on select "Inquiry Follow Up Tour Requested Tour Confirmed Toured Proposal Sent Booked Lost" at bounding box center [520, 84] width 183 height 19
click at [590, 78] on button "Save" at bounding box center [598, 77] width 41 height 19
click at [53, 44] on icon "Previous" at bounding box center [51, 47] width 7 height 11
